Goal: Navigation & Orientation: Find specific page/section

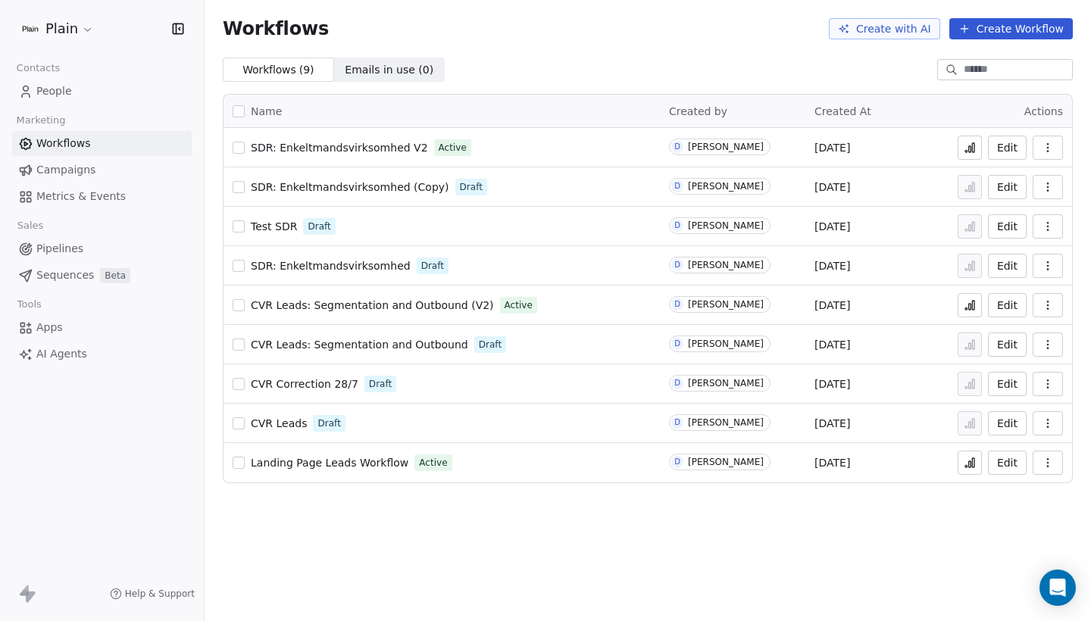
click at [97, 249] on link "Pipelines" at bounding box center [102, 248] width 180 height 25
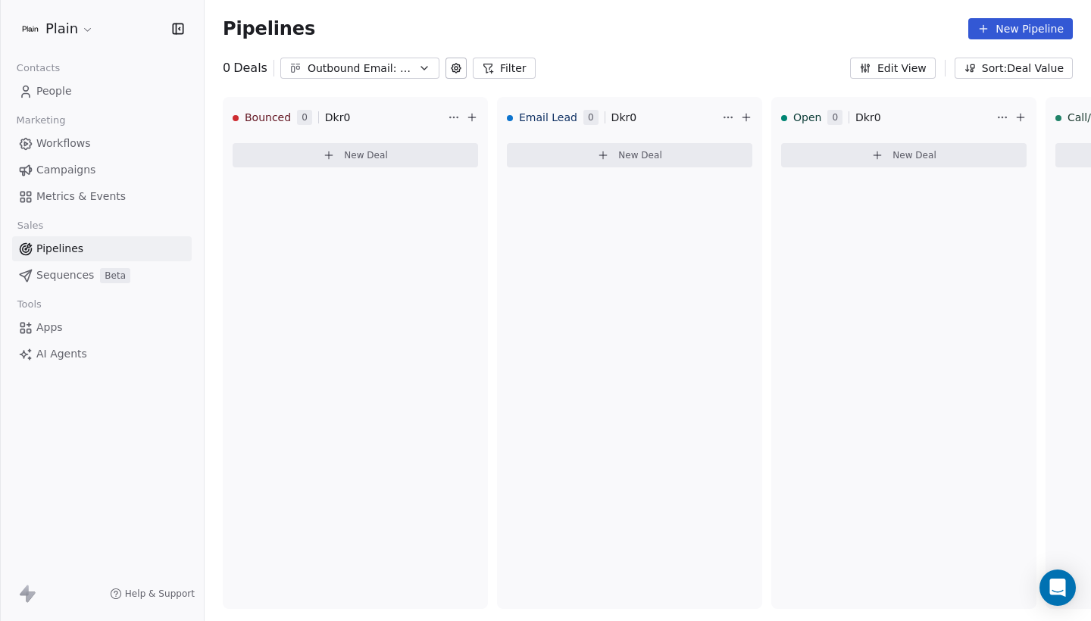
click at [86, 136] on span "Workflows" at bounding box center [63, 144] width 55 height 16
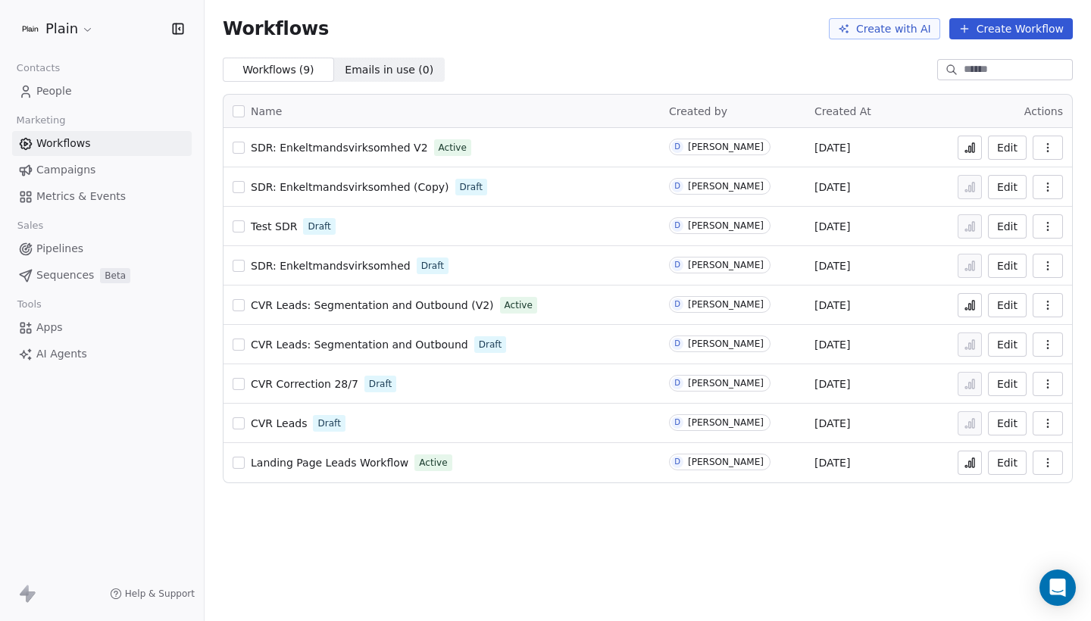
click at [63, 242] on span "Pipelines" at bounding box center [59, 249] width 47 height 16
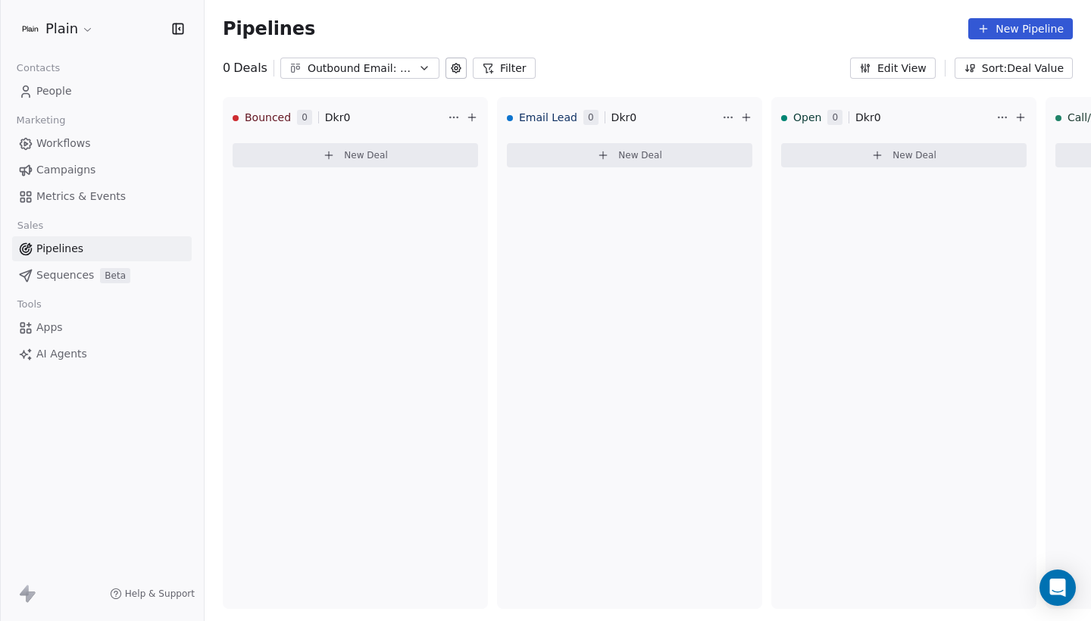
click at [352, 70] on div "Outbound Email: Enkeltmandsvirksomhed (SDR)" at bounding box center [360, 69] width 105 height 16
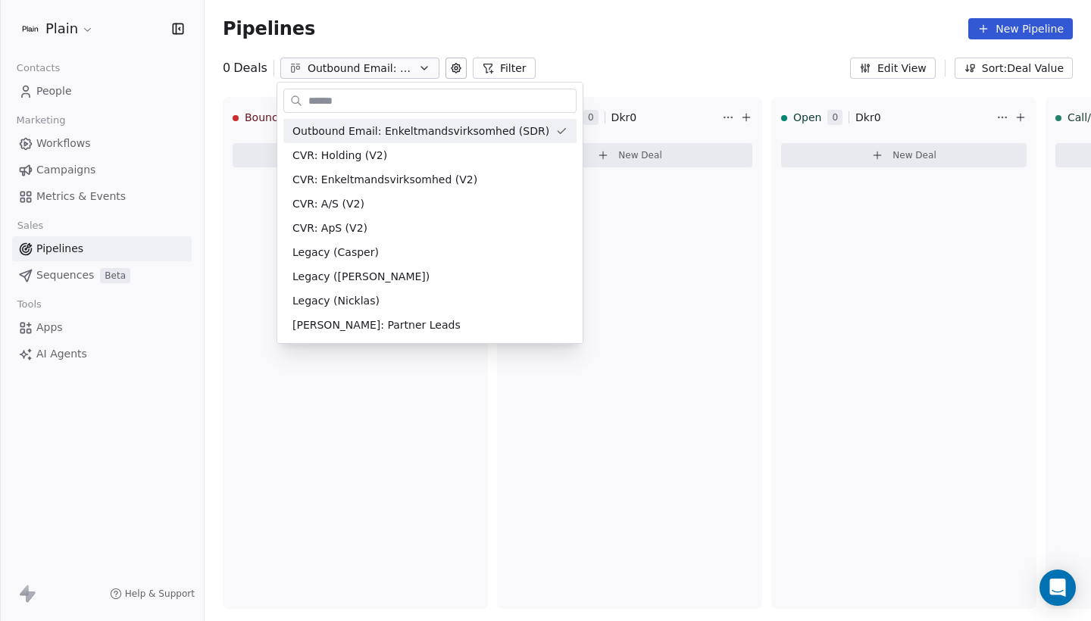
click at [573, 68] on html "Plain Contacts People Marketing Workflows Campaigns Metrics & Events Sales Pipe…" at bounding box center [545, 310] width 1091 height 621
